Goal: Transaction & Acquisition: Book appointment/travel/reservation

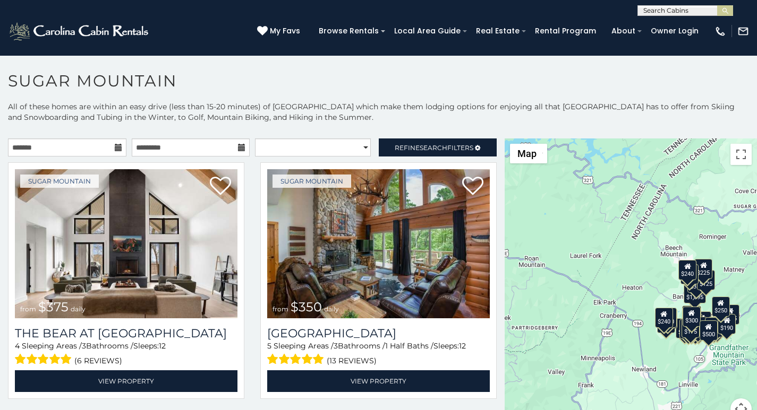
scroll to position [32, 0]
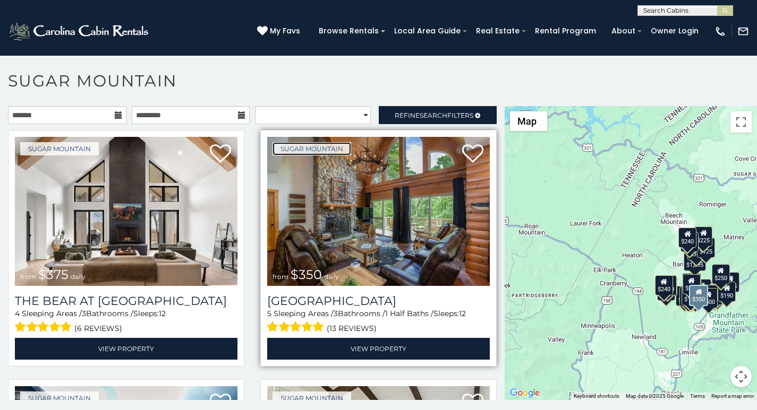
click at [275, 148] on link "Sugar Mountain" at bounding box center [311, 148] width 79 height 13
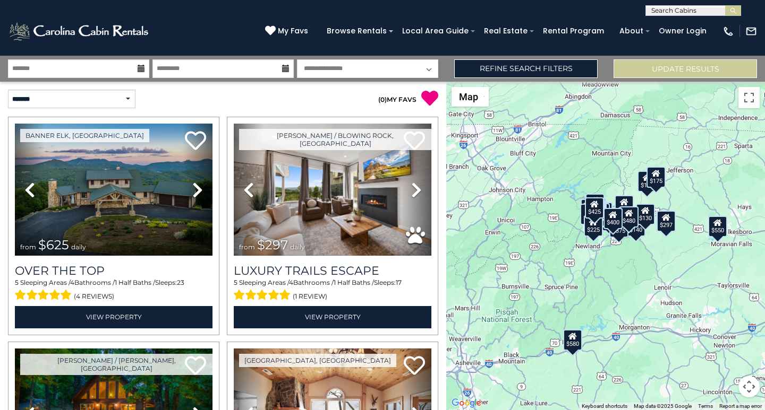
click at [764, 280] on div "$625 $297 $175 $300 $580 $290 $424 $395 $270 $185 $230 $550 $349 $230 $160 $325…" at bounding box center [605, 246] width 319 height 329
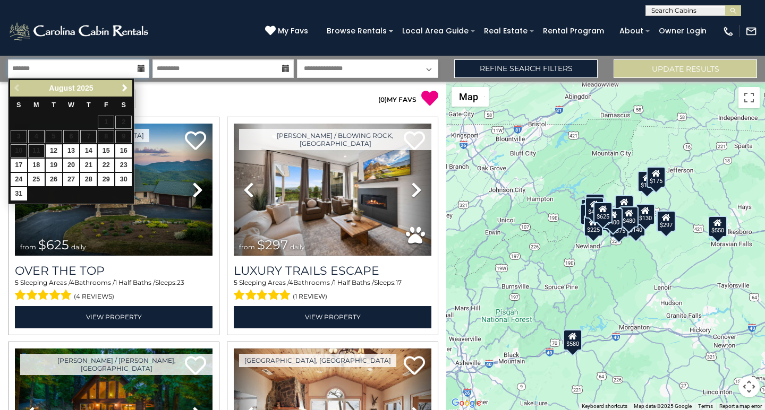
click at [22, 72] on input "text" at bounding box center [78, 68] width 141 height 19
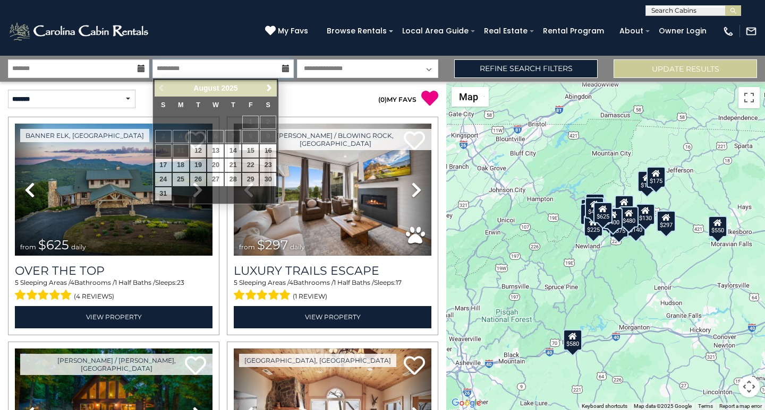
click at [166, 61] on input "text" at bounding box center [222, 68] width 141 height 19
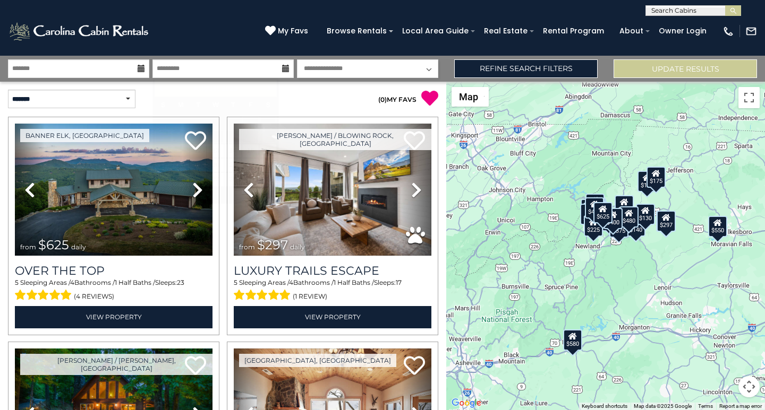
click at [324, 61] on select "**********" at bounding box center [367, 68] width 141 height 19
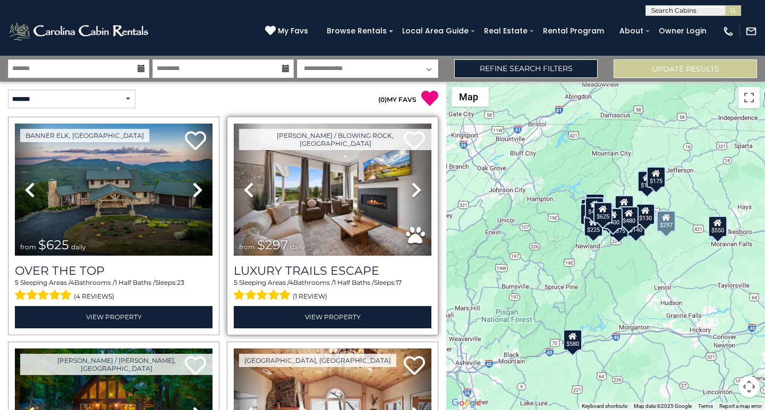
select select "*"
click at [297, 59] on select "**********" at bounding box center [367, 68] width 141 height 19
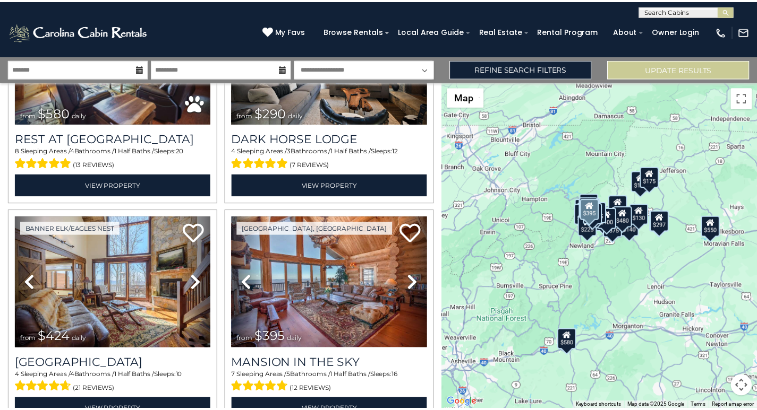
scroll to position [575, 0]
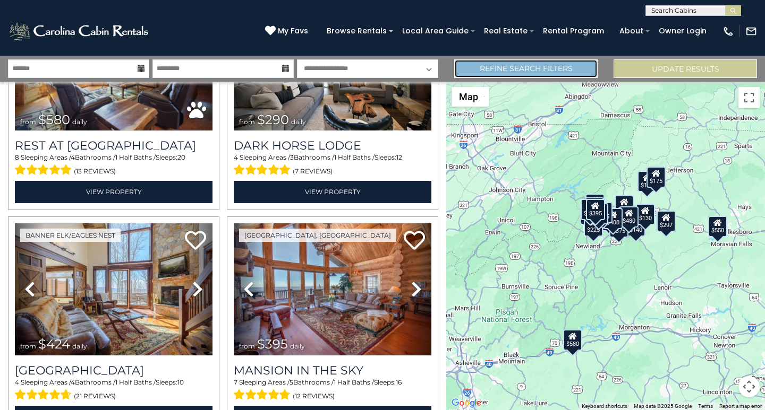
click at [537, 63] on link "Refine Search Filters" at bounding box center [525, 68] width 143 height 19
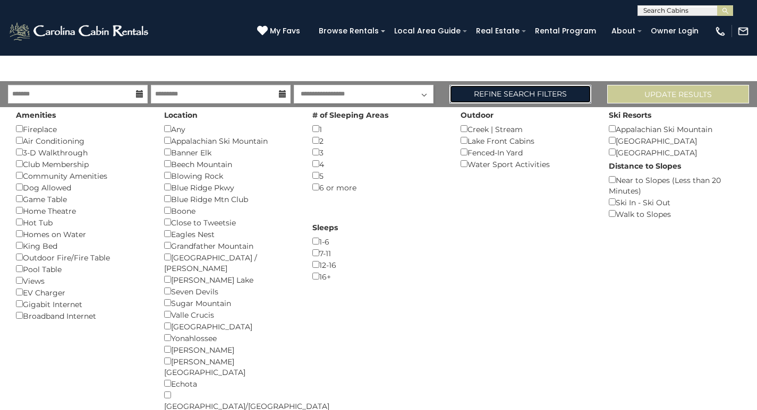
scroll to position [294, 0]
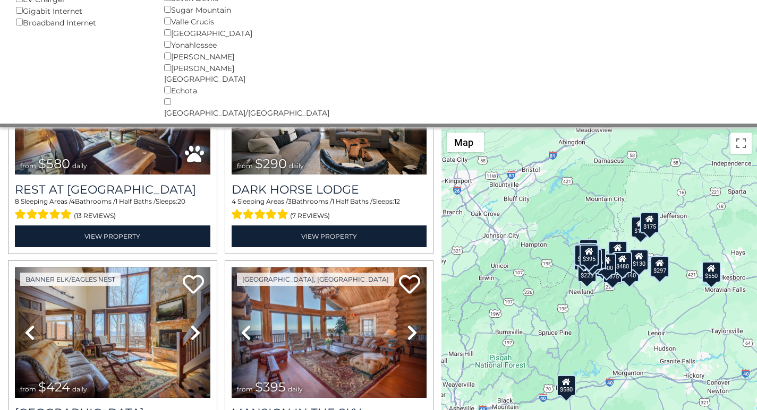
click at [179, 61] on div "[PERSON_NAME] ()" at bounding box center [230, 56] width 132 height 12
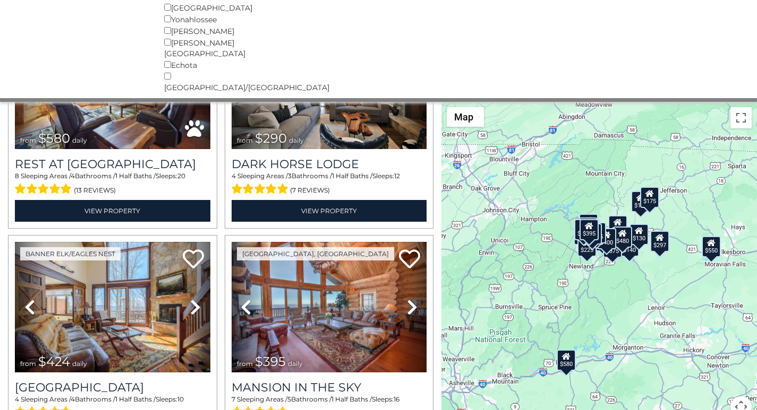
click at [17, 128] on span "from $580 daily" at bounding box center [56, 138] width 83 height 21
click at [16, 128] on span "from $580 daily" at bounding box center [56, 138] width 83 height 21
click at [17, 149] on div "Rest at [GEOGRAPHIC_DATA] 8 Sleeping Areas / 4 Bathrooms / 1 Half Baths / Sleep…" at bounding box center [112, 185] width 195 height 72
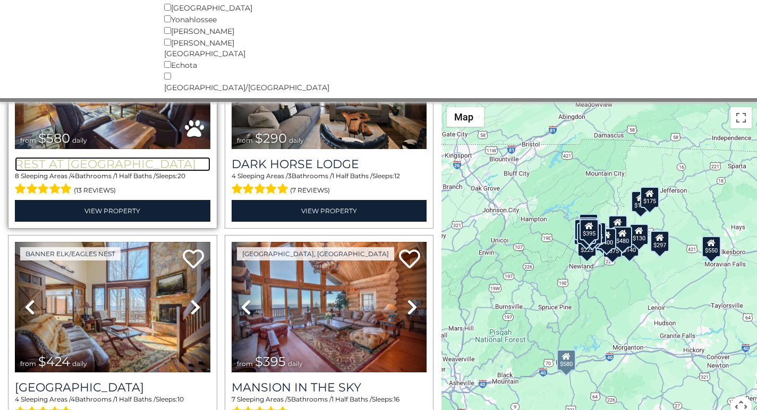
click at [17, 157] on h3 "Rest at [GEOGRAPHIC_DATA]" at bounding box center [112, 164] width 195 height 14
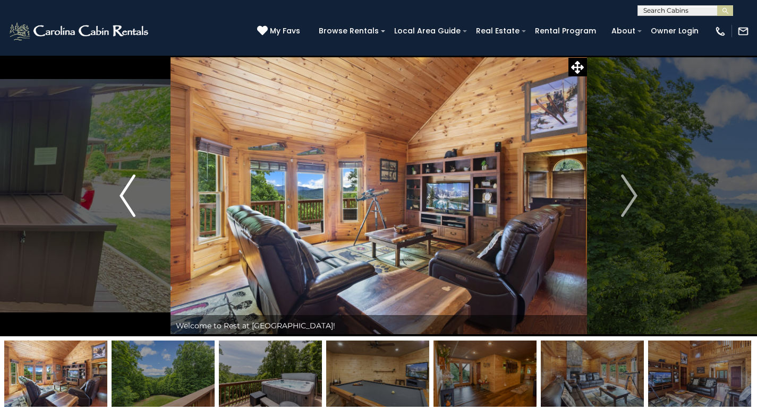
click at [165, 101] on button "Previous" at bounding box center [127, 195] width 85 height 281
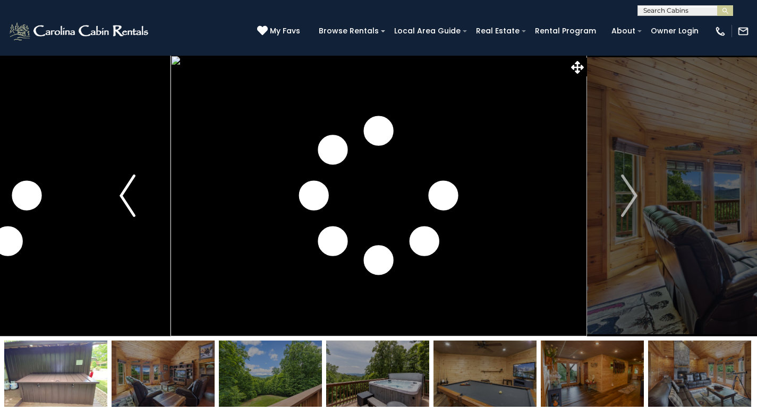
click at [166, 114] on button "Previous" at bounding box center [127, 195] width 85 height 281
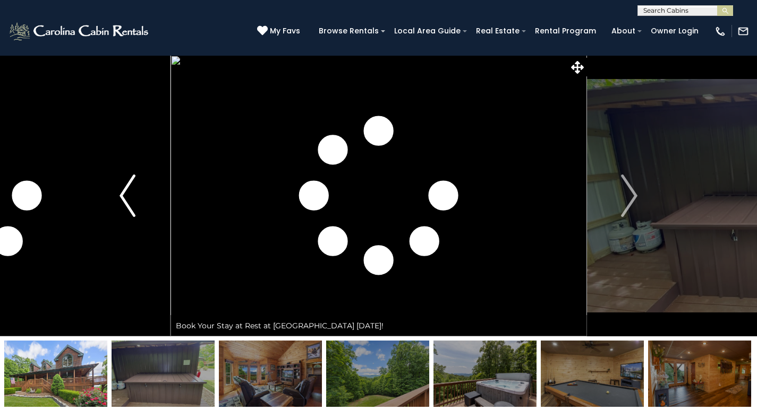
click at [165, 125] on button "Previous" at bounding box center [127, 195] width 85 height 281
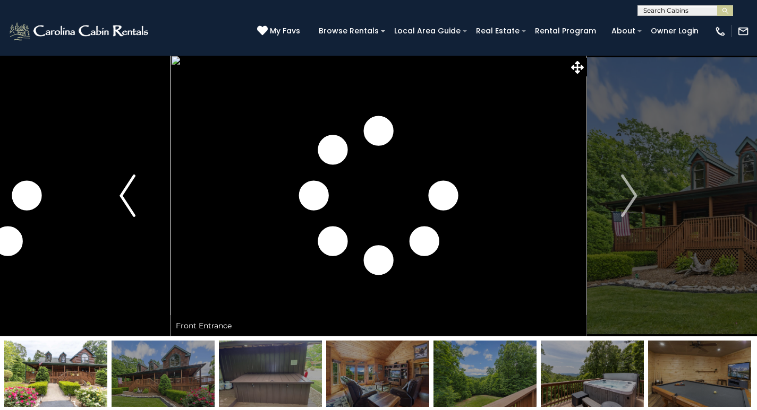
click at [165, 137] on button "Previous" at bounding box center [127, 195] width 85 height 281
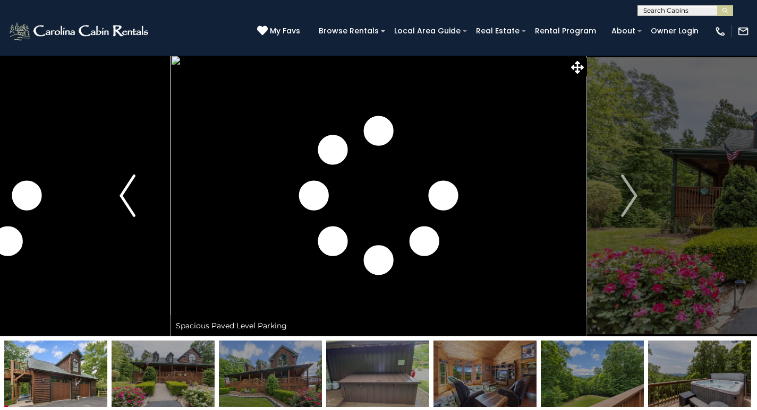
click at [166, 149] on button "Previous" at bounding box center [127, 195] width 85 height 281
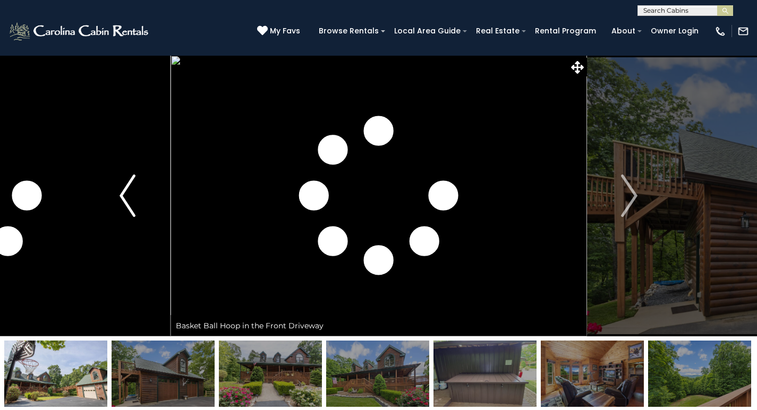
click at [165, 162] on button "Previous" at bounding box center [127, 195] width 85 height 281
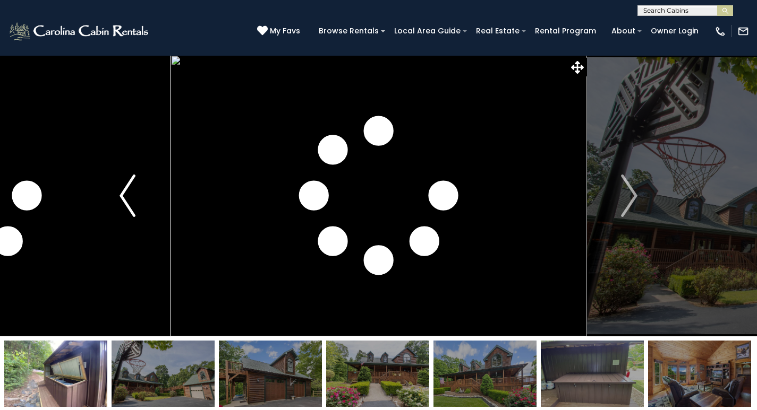
click at [165, 174] on button "Previous" at bounding box center [127, 195] width 85 height 281
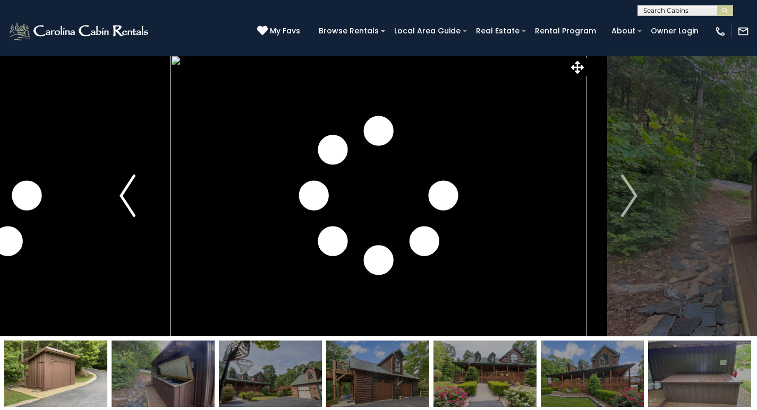
click at [164, 186] on button "Previous" at bounding box center [127, 195] width 85 height 281
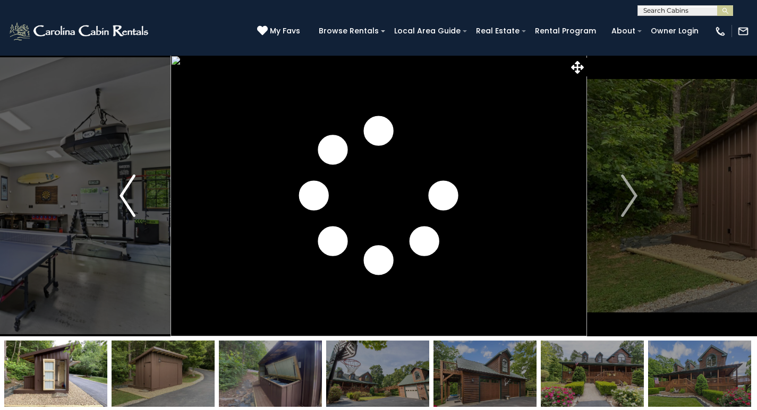
click at [165, 199] on button "Previous" at bounding box center [127, 195] width 85 height 281
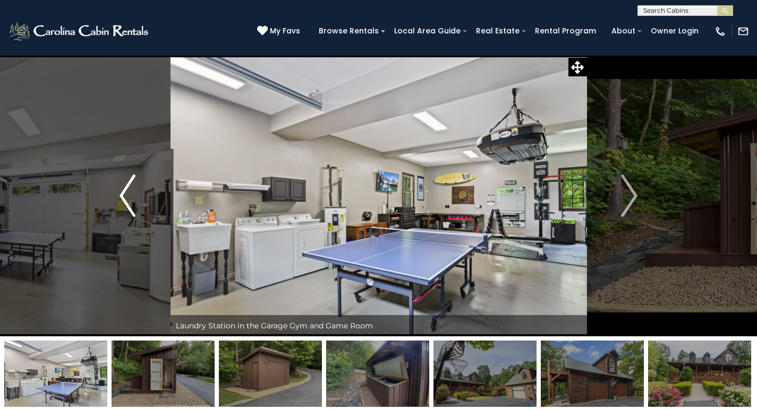
click at [164, 211] on button "Previous" at bounding box center [127, 195] width 85 height 281
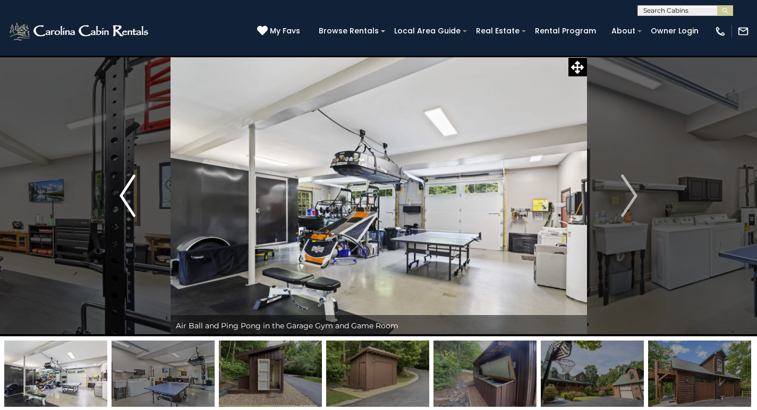
click at [166, 222] on button "Previous" at bounding box center [127, 195] width 85 height 281
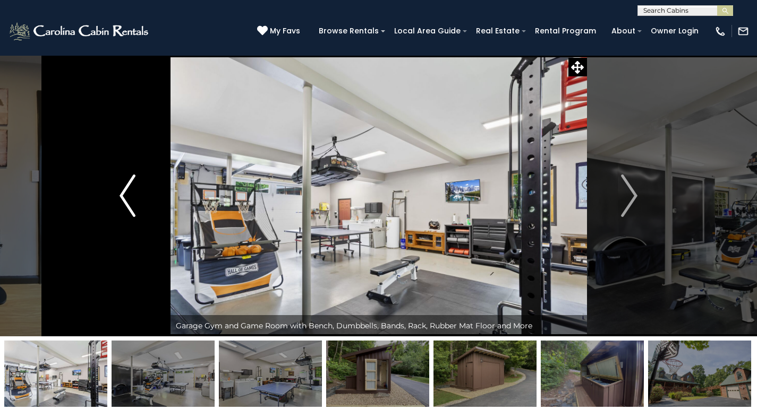
click at [165, 236] on button "Previous" at bounding box center [127, 195] width 85 height 281
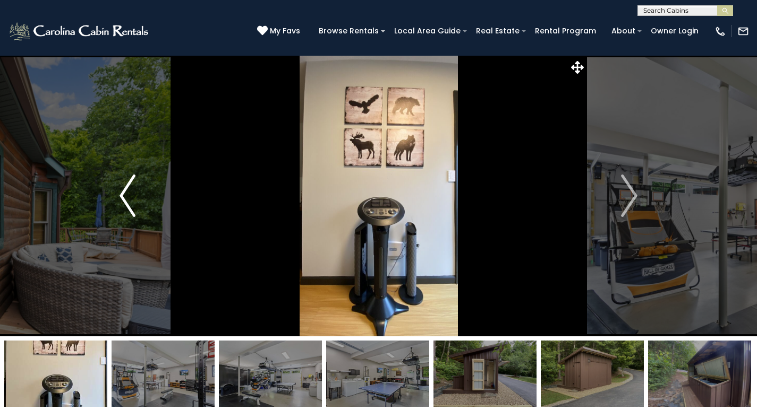
click at [165, 247] on button "Previous" at bounding box center [127, 195] width 85 height 281
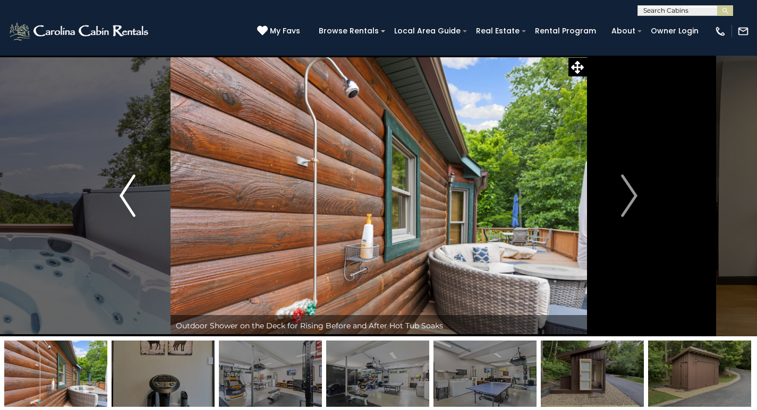
click at [165, 260] on button "Previous" at bounding box center [127, 195] width 85 height 281
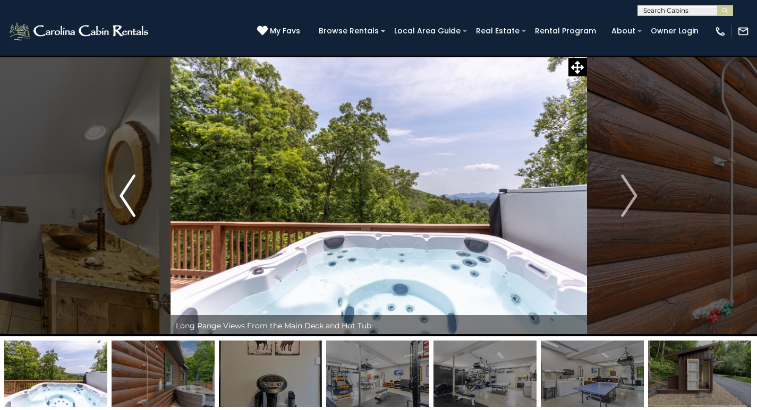
click at [165, 271] on button "Previous" at bounding box center [127, 195] width 85 height 281
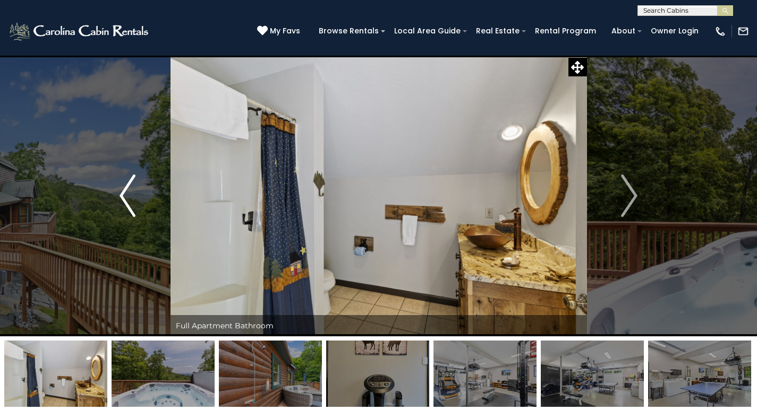
click at [166, 285] on button "Previous" at bounding box center [127, 195] width 85 height 281
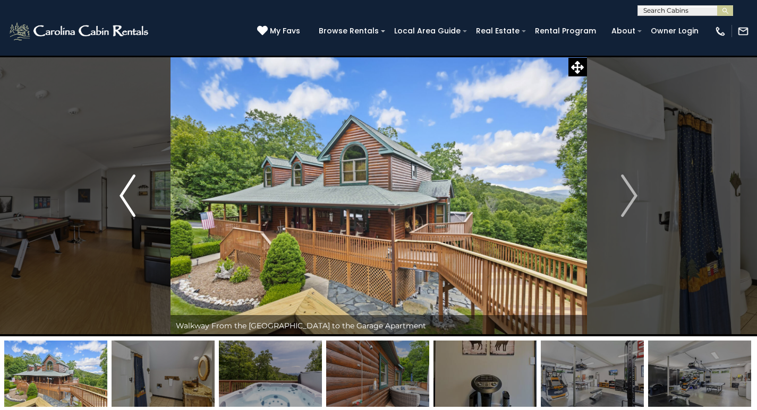
click at [166, 297] on button "Previous" at bounding box center [127, 195] width 85 height 281
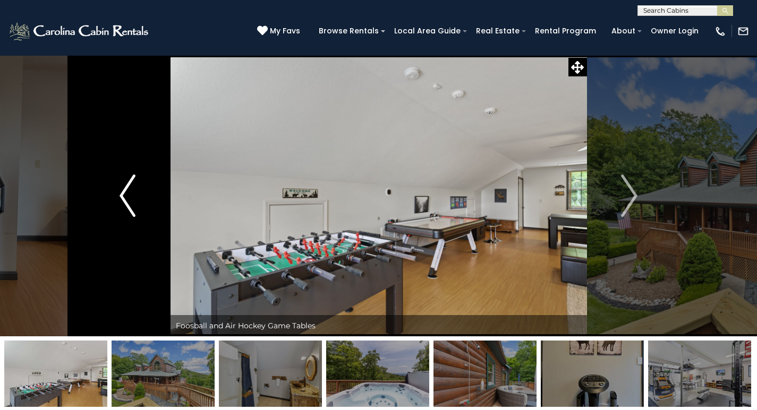
click at [166, 308] on button "Previous" at bounding box center [127, 195] width 85 height 281
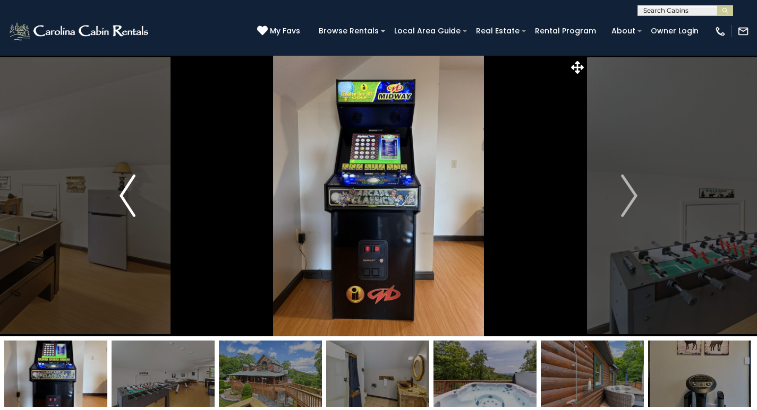
click at [165, 321] on button "Previous" at bounding box center [127, 195] width 85 height 281
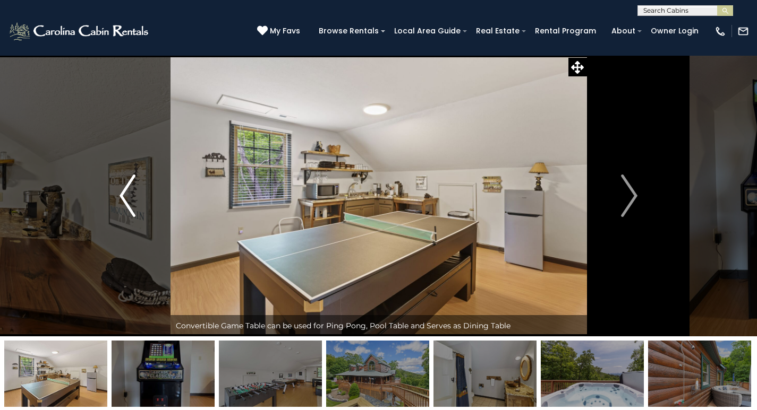
click at [165, 334] on button "Previous" at bounding box center [127, 195] width 85 height 281
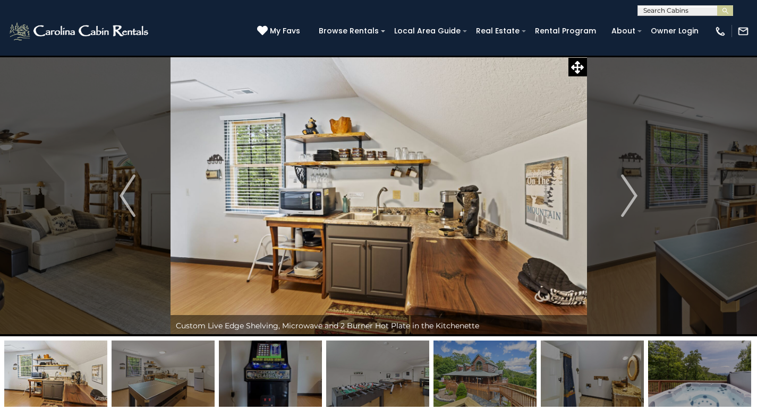
click at [166, 346] on img at bounding box center [163, 374] width 103 height 66
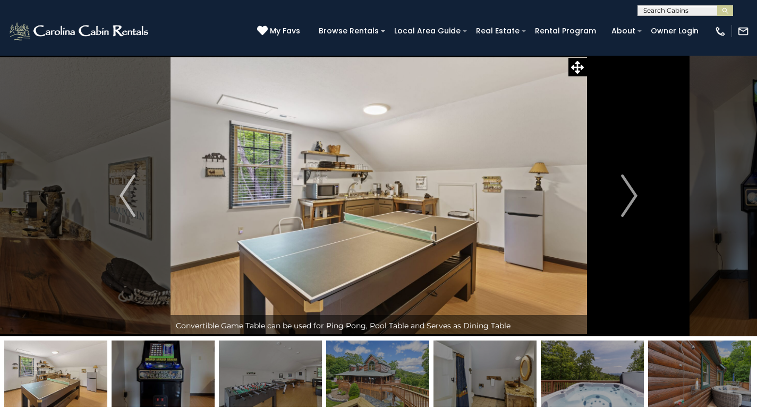
click at [166, 357] on img at bounding box center [163, 374] width 103 height 66
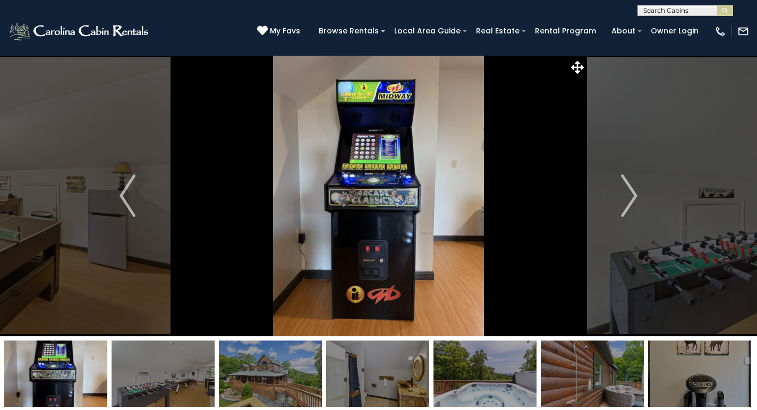
click at [313, 101] on img at bounding box center [378, 195] width 416 height 281
click at [313, 113] on img at bounding box center [378, 195] width 416 height 281
click at [313, 125] on img at bounding box center [378, 195] width 416 height 281
click at [313, 138] on img at bounding box center [378, 195] width 416 height 281
click at [313, 149] on img at bounding box center [378, 195] width 416 height 281
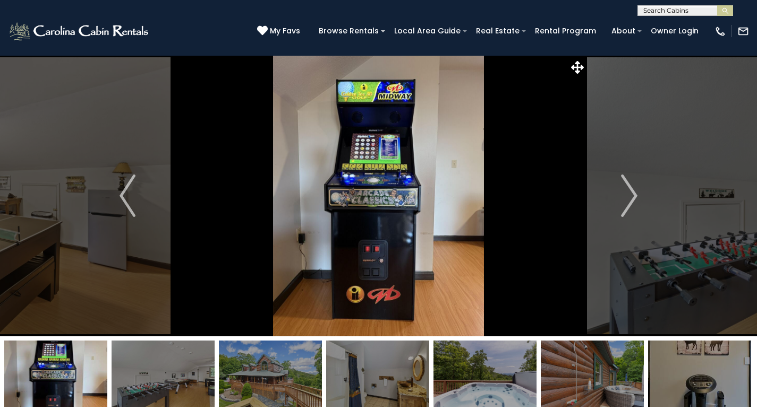
click at [313, 161] on img at bounding box center [378, 195] width 416 height 281
click at [461, 101] on img at bounding box center [378, 195] width 416 height 281
click at [462, 114] on img at bounding box center [378, 195] width 416 height 281
click at [461, 126] on img at bounding box center [378, 195] width 416 height 281
click at [461, 138] on img at bounding box center [378, 195] width 416 height 281
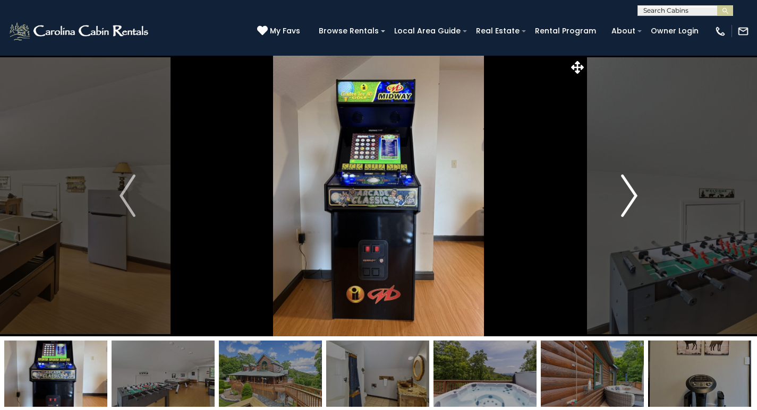
click at [610, 101] on button "Next" at bounding box center [628, 195] width 85 height 281
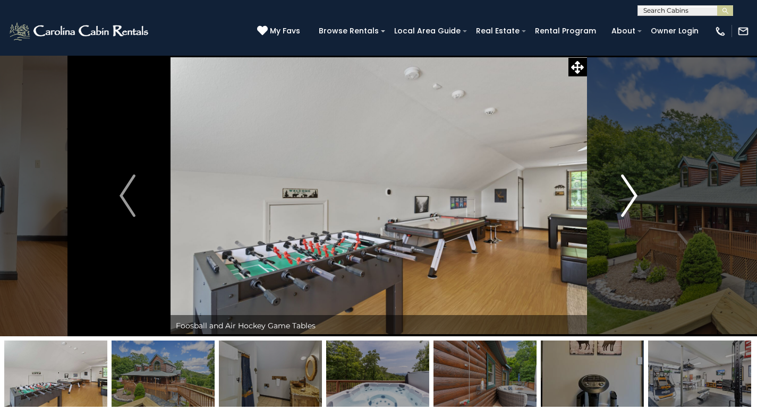
click at [610, 114] on button "Next" at bounding box center [628, 195] width 85 height 281
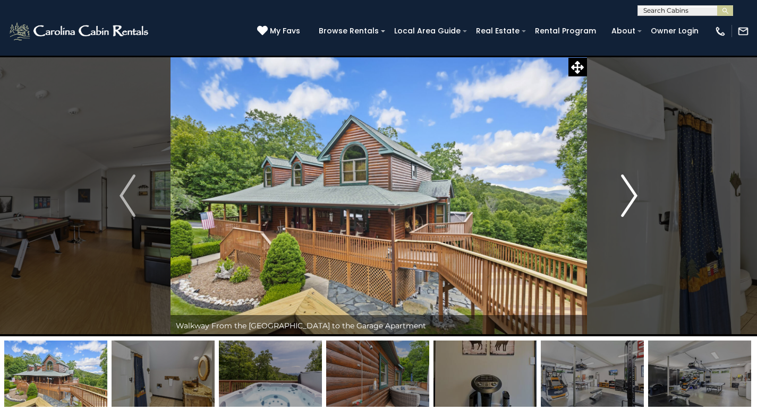
click at [609, 125] on button "Next" at bounding box center [628, 195] width 85 height 281
